Goal: Use online tool/utility: Utilize a website feature to perform a specific function

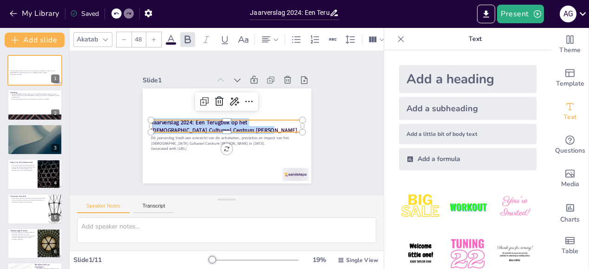
click at [117, 113] on div "Slide 1 Dit jaarverslag biedt een overzicht van de activiteiten, prestaties en …" at bounding box center [227, 122] width 221 height 121
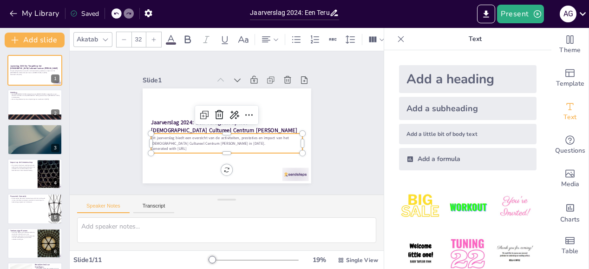
click at [154, 139] on p "Dit jaarverslag biedt een overzicht van de activiteiten, prestaties en impact v…" at bounding box center [226, 140] width 151 height 11
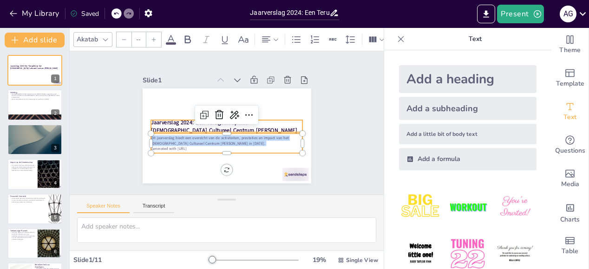
type input "48"
click at [158, 121] on strong "Jaarverslag 2024: Een Terugblik op het [DEMOGRAPHIC_DATA] Cultureel Centrum [PE…" at bounding box center [224, 125] width 146 height 15
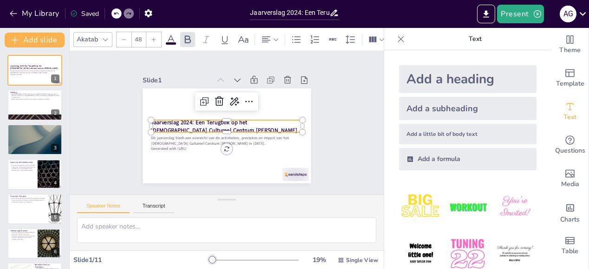
click at [158, 121] on strong "Jaarverslag 2024: Een Terugblik op het [DEMOGRAPHIC_DATA] Cultureel Centrum [PE…" at bounding box center [224, 125] width 146 height 15
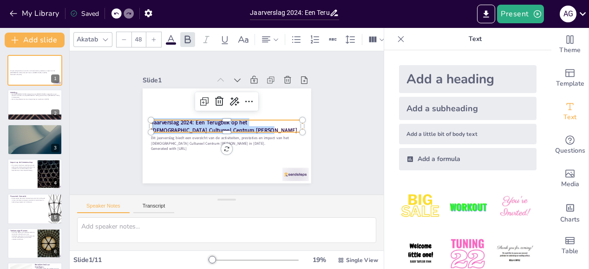
click at [158, 121] on strong "Jaarverslag 2024: Een Terugblik op het [DEMOGRAPHIC_DATA] Cultureel Centrum [PE…" at bounding box center [224, 125] width 146 height 15
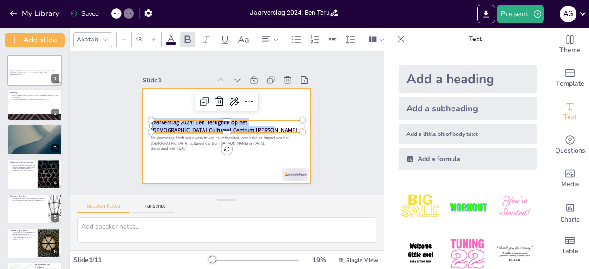
copy strong "Jaarverslag 2024: Een Terugblik op het [DEMOGRAPHIC_DATA] Cultureel Centrum [PE…"
